Goal: Browse casually: Explore the website without a specific task or goal

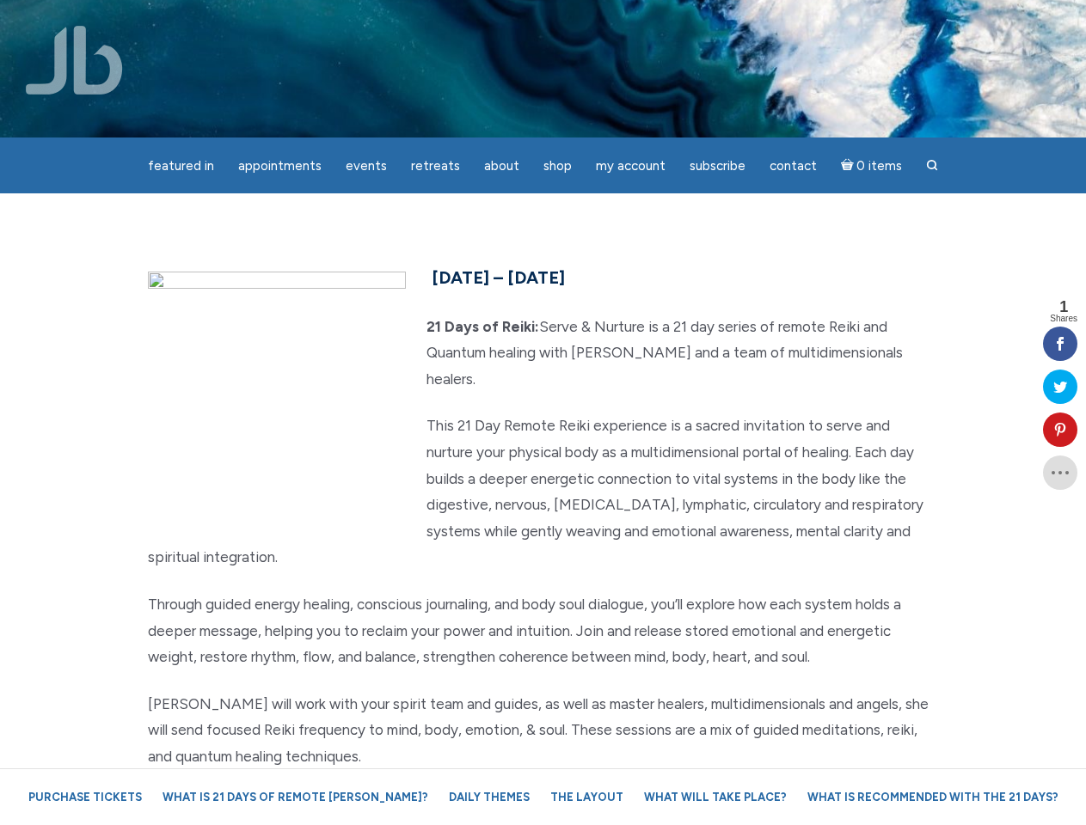
click at [542, 413] on p "This 21 Day Remote Reiki experience is a sacred invitation to serve and nurture…" at bounding box center [543, 492] width 791 height 158
click at [279, 166] on span "Appointments" at bounding box center [279, 165] width 83 height 15
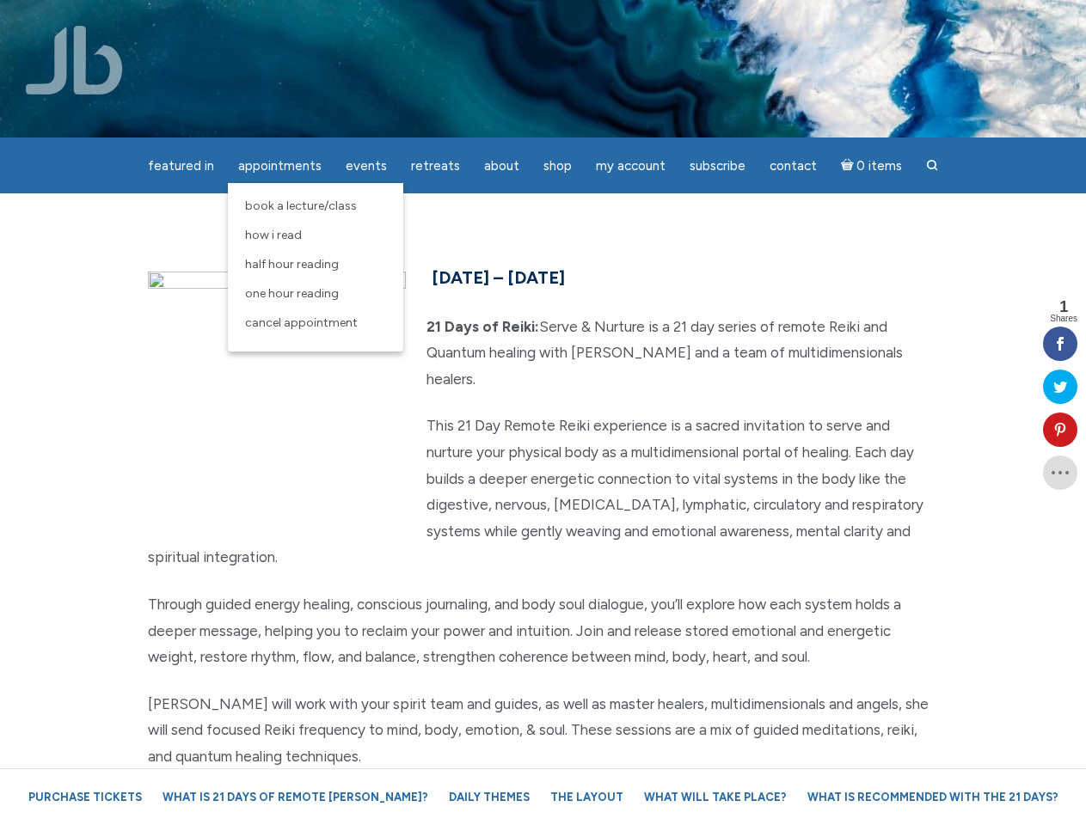
click at [366, 166] on span "Events" at bounding box center [366, 165] width 41 height 15
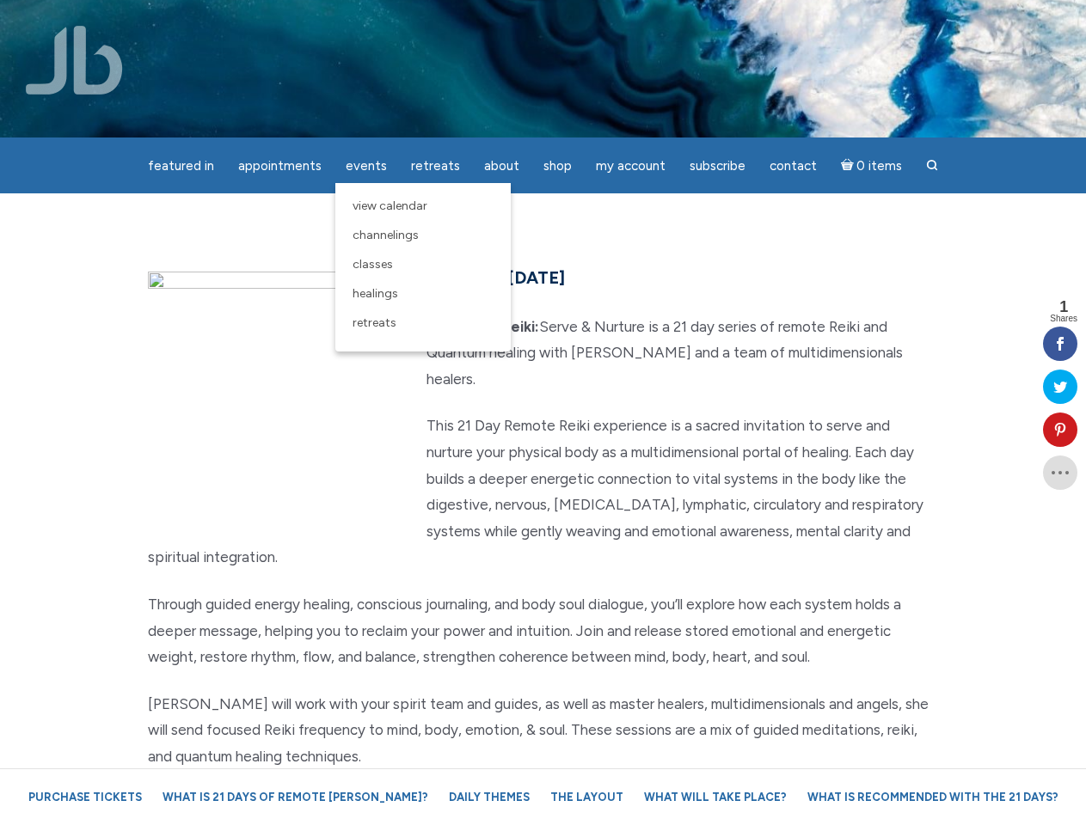
click at [501, 166] on span "About" at bounding box center [501, 165] width 35 height 15
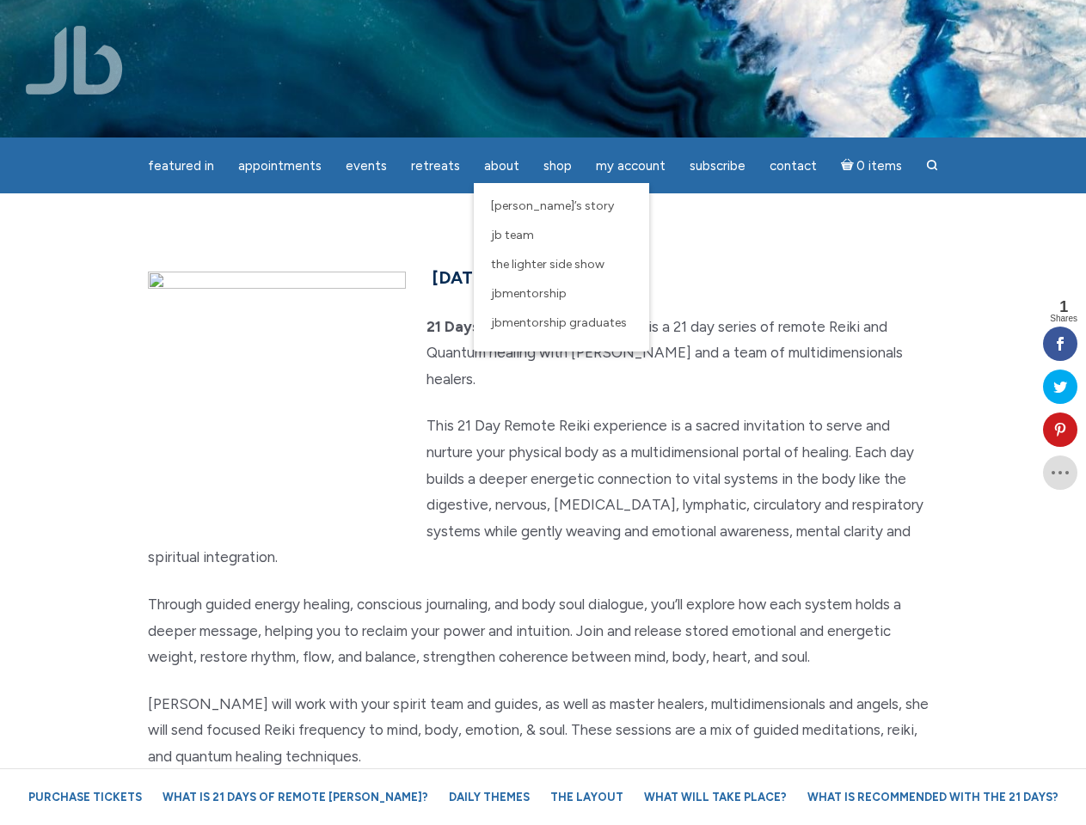
click at [630, 166] on span "My Account" at bounding box center [631, 165] width 70 height 15
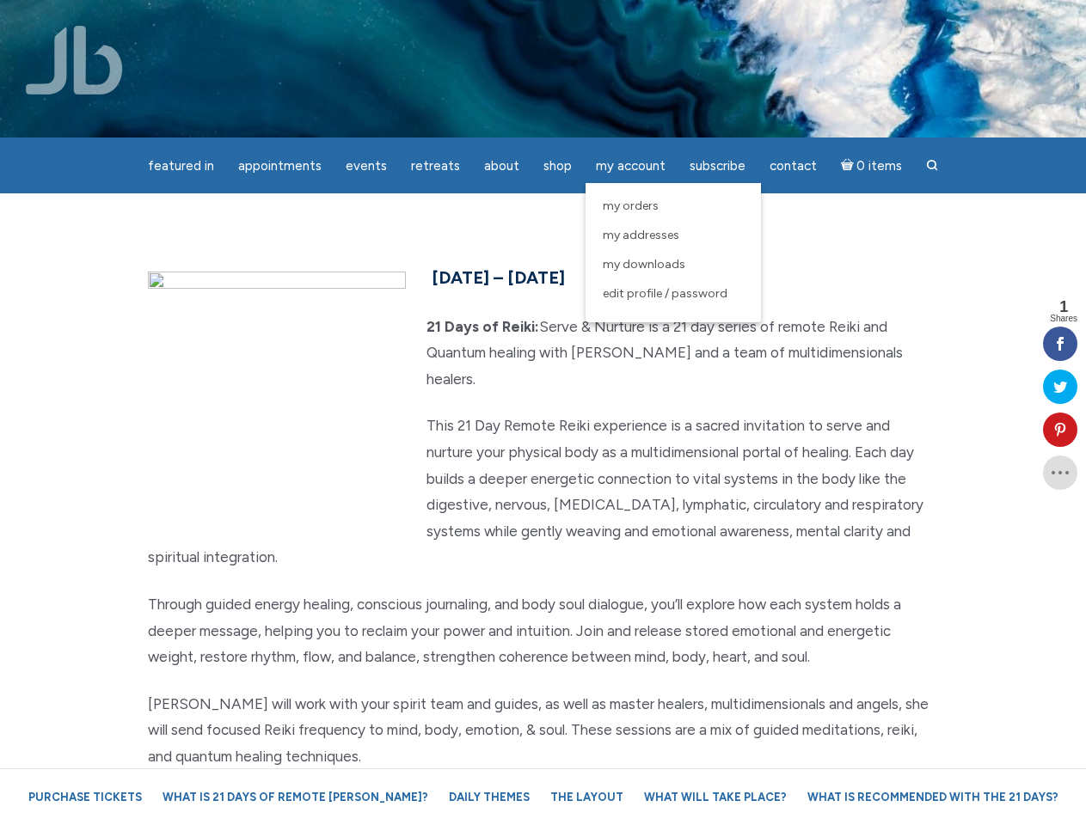
click at [1060, 430] on icon at bounding box center [1060, 430] width 34 height 14
